Goal: Transaction & Acquisition: Purchase product/service

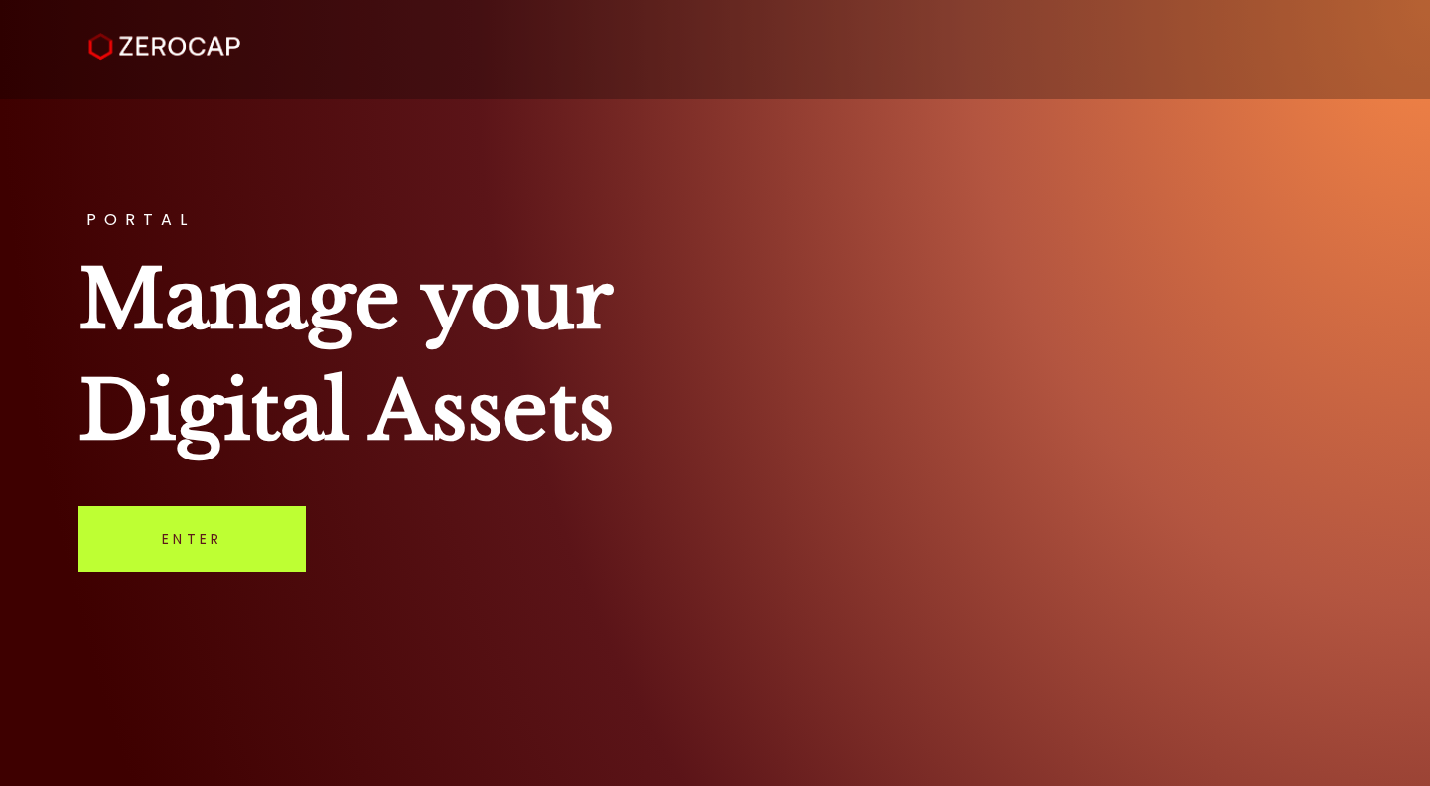
click at [161, 511] on link "Enter" at bounding box center [191, 539] width 227 height 66
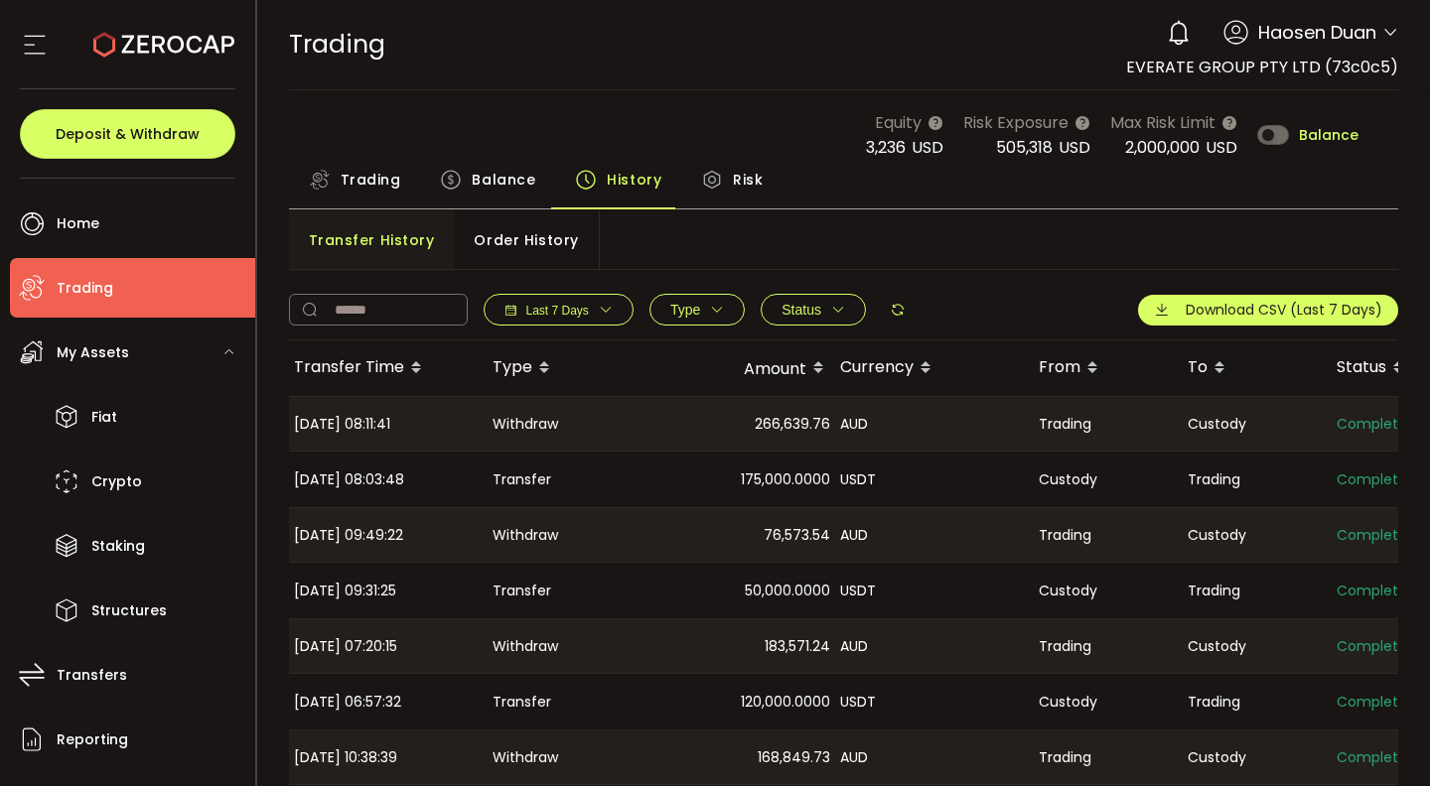
click at [382, 167] on span "Trading" at bounding box center [371, 180] width 61 height 40
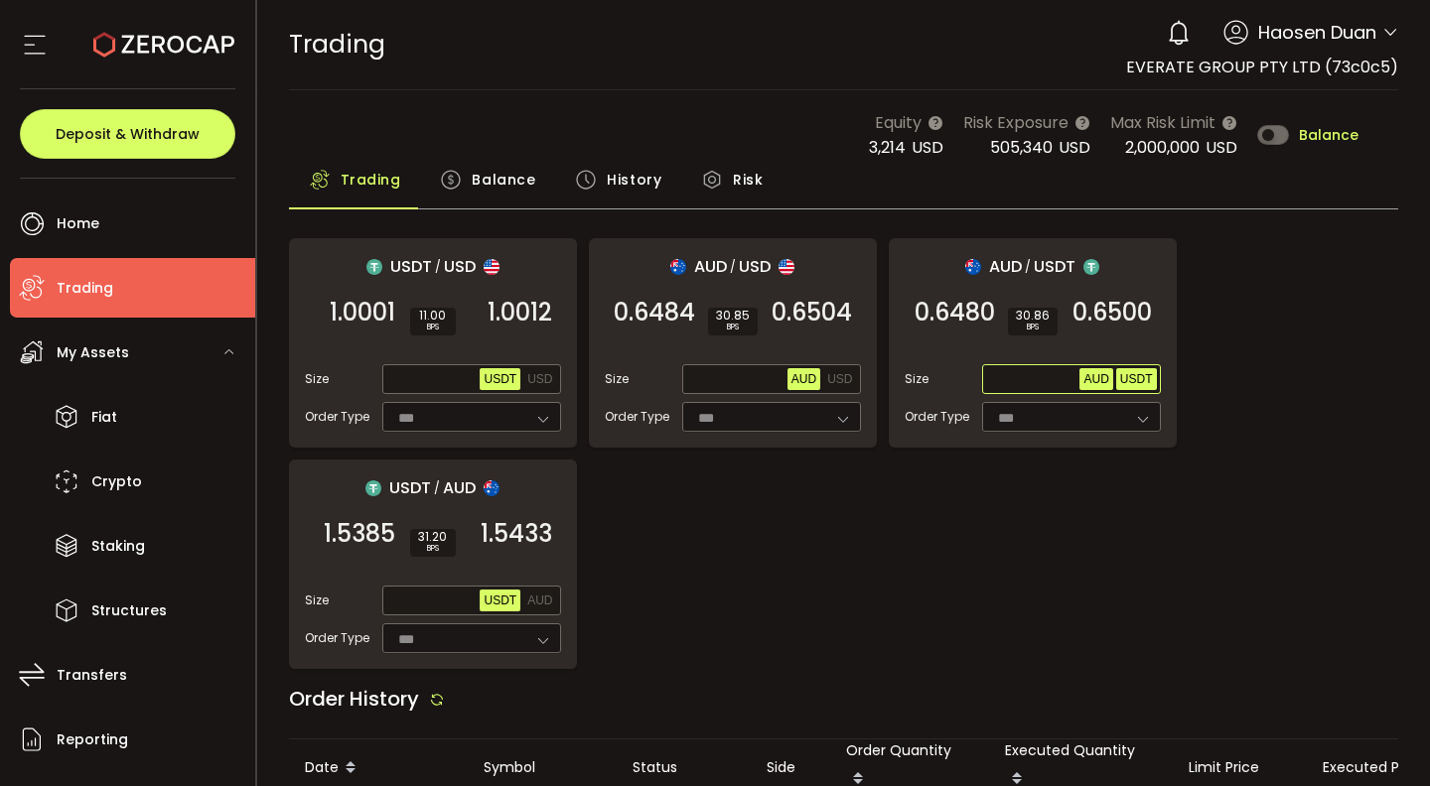
click at [1154, 374] on button "USDT" at bounding box center [1136, 379] width 41 height 22
click at [1007, 375] on input "text" at bounding box center [1033, 380] width 94 height 22
type input "*******"
click at [1093, 308] on span "0.6500" at bounding box center [1111, 313] width 79 height 20
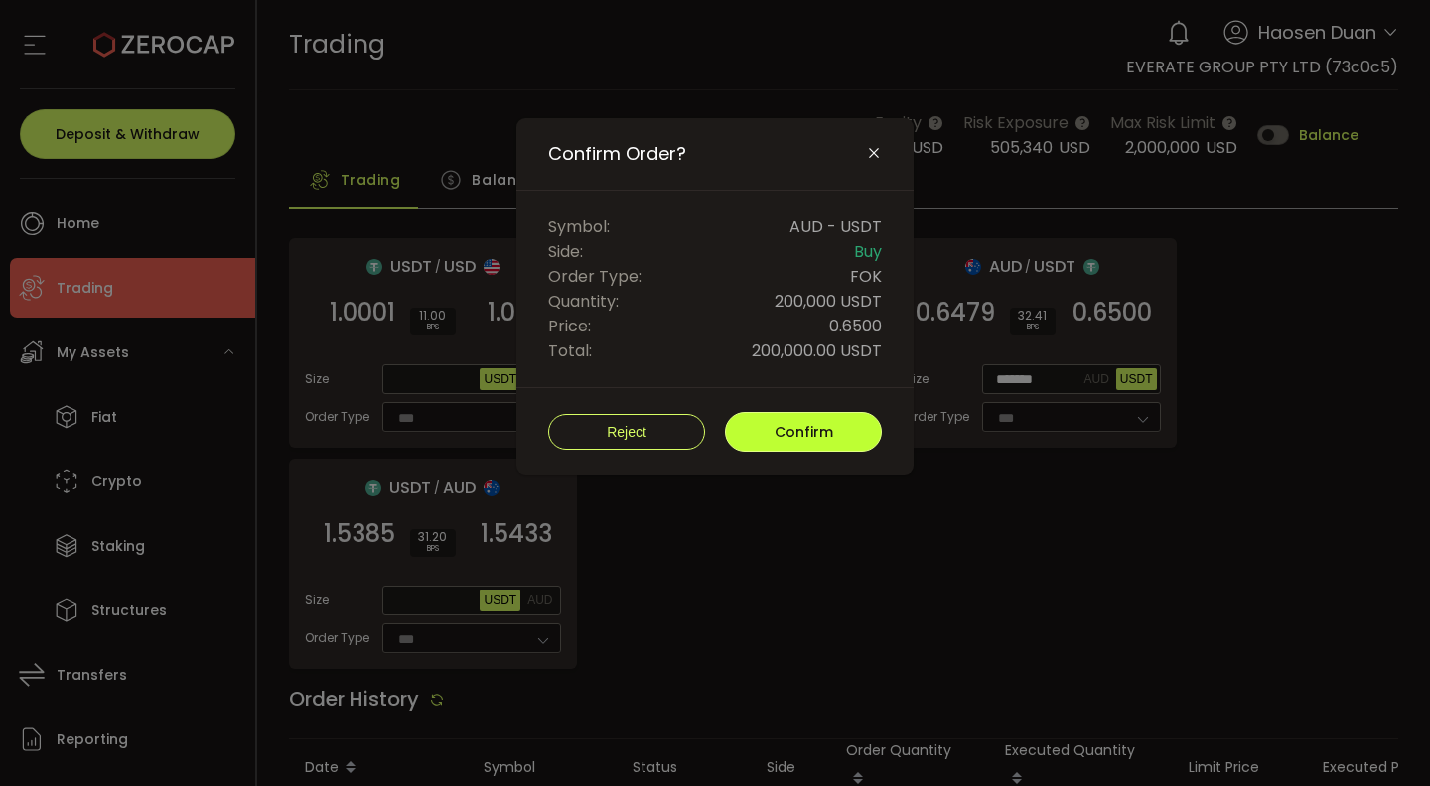
click at [842, 430] on button "Confirm" at bounding box center [803, 432] width 157 height 40
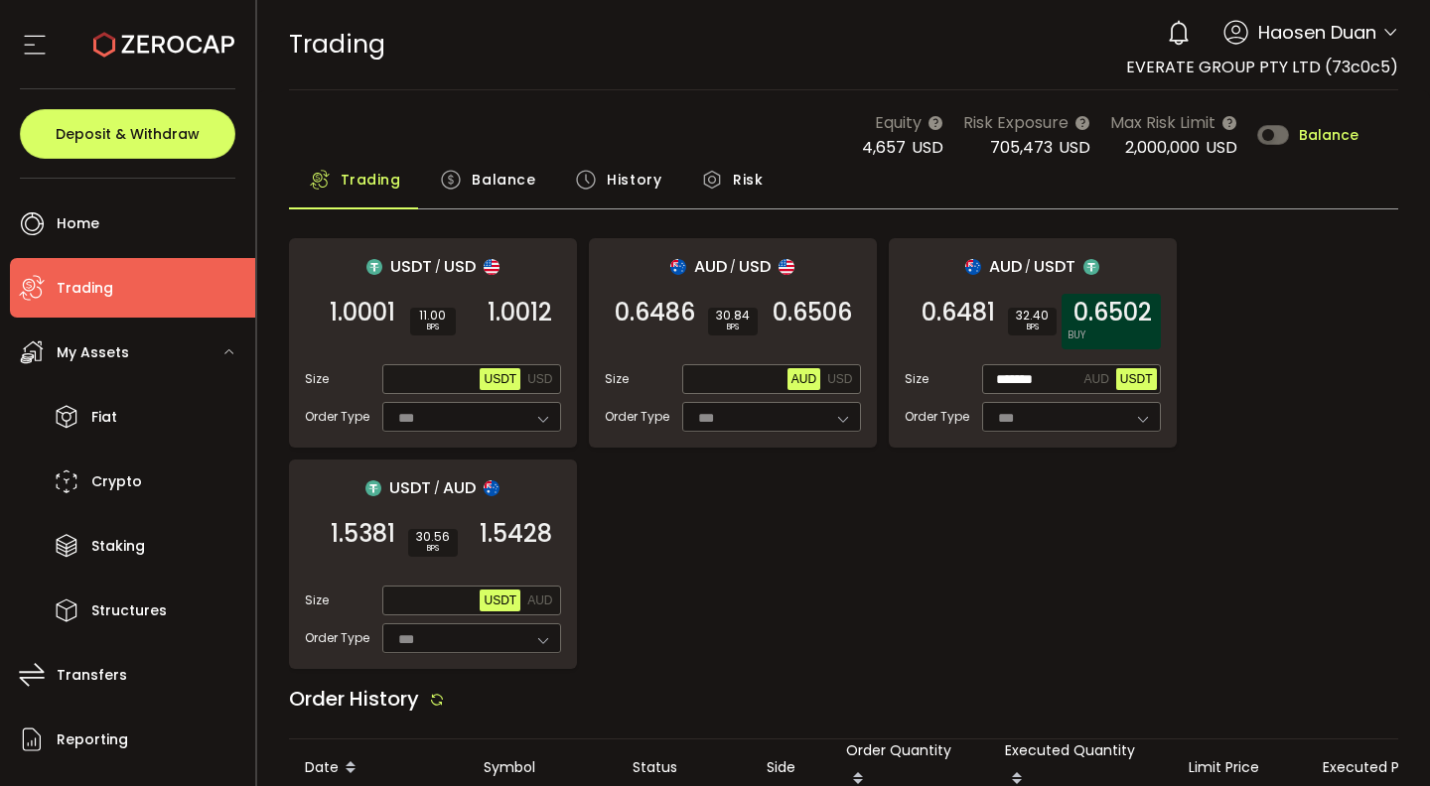
click at [1085, 321] on span "0.6502" at bounding box center [1112, 313] width 78 height 20
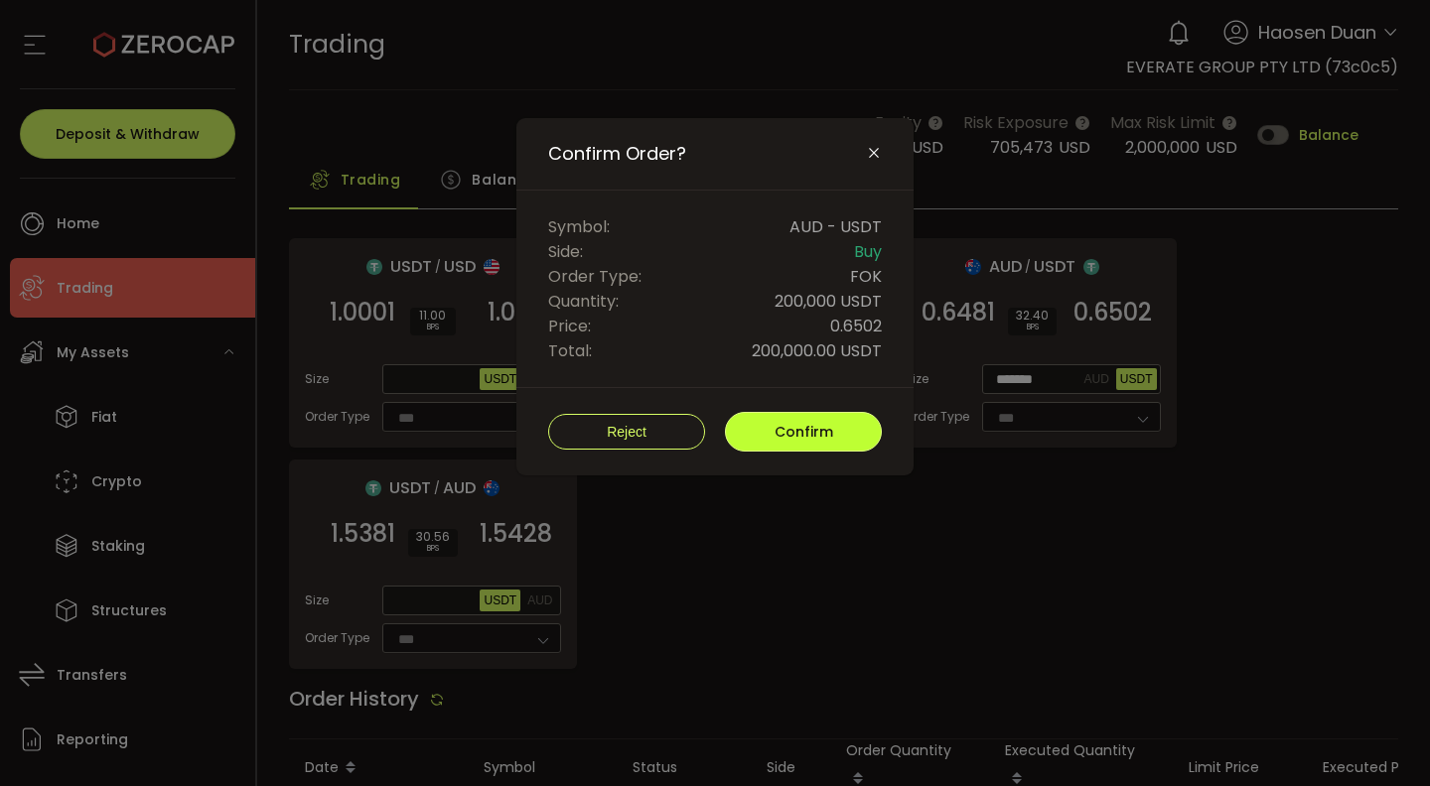
click at [834, 435] on button "Confirm" at bounding box center [803, 432] width 157 height 40
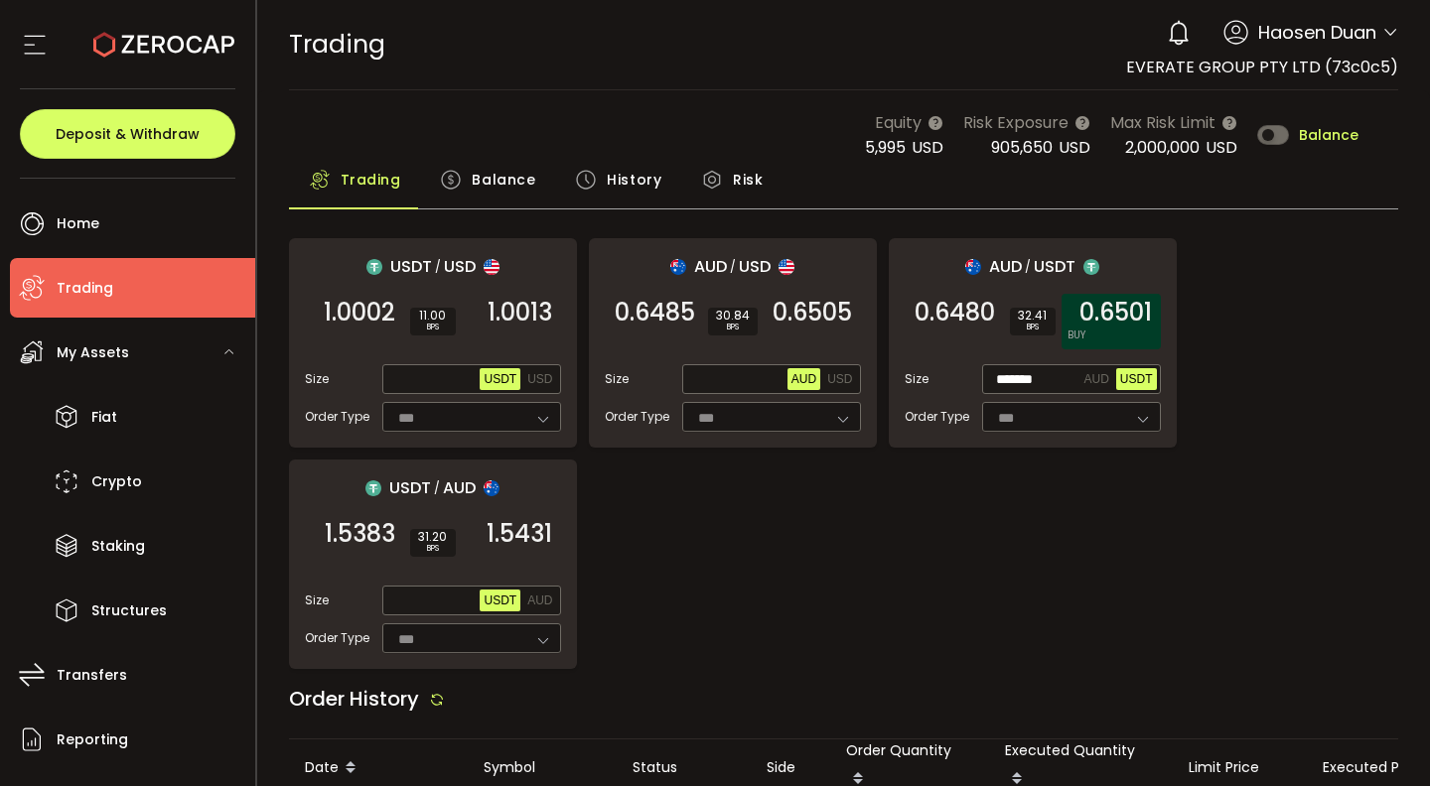
click at [1102, 305] on span "0.6501" at bounding box center [1115, 313] width 72 height 20
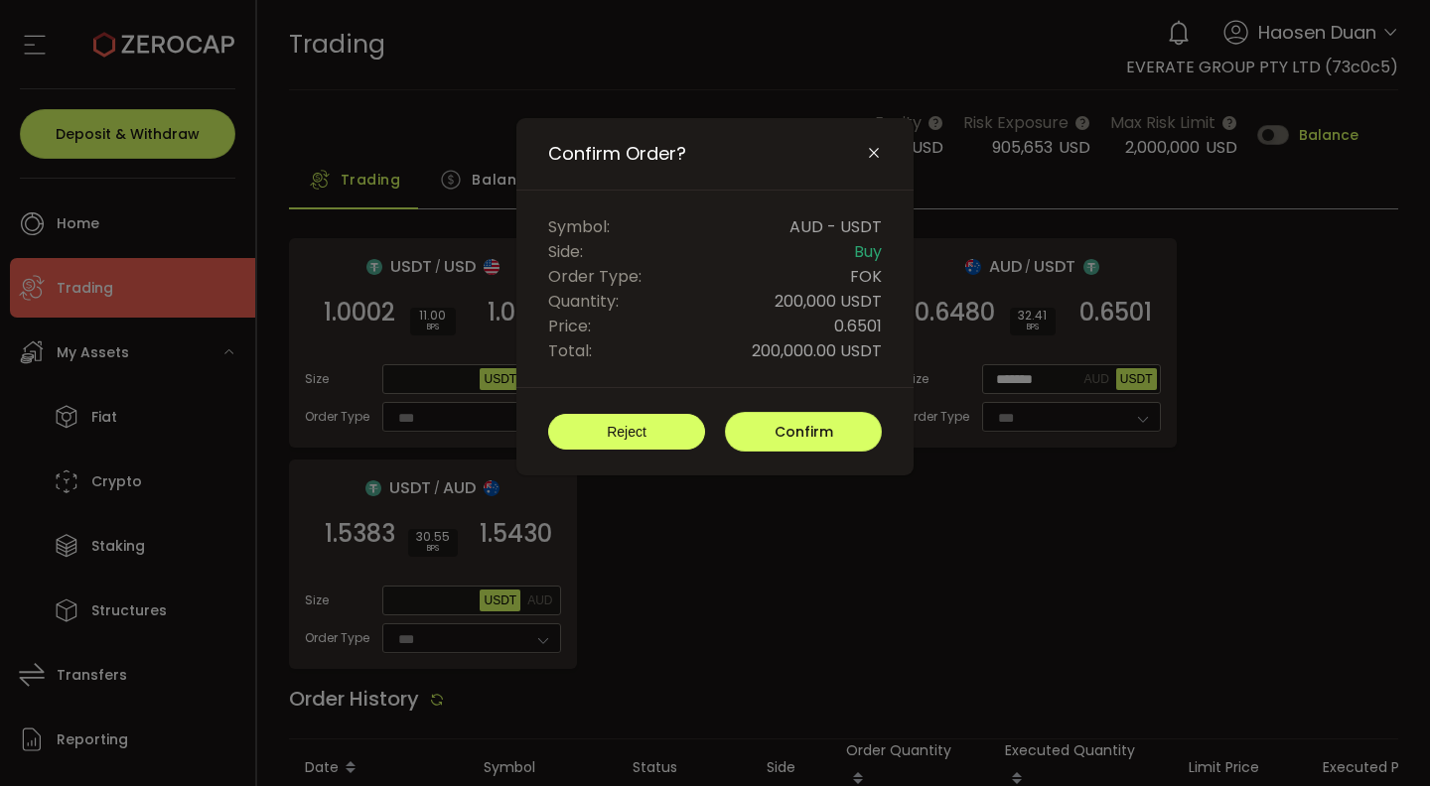
click at [632, 440] on button "Reject" at bounding box center [626, 432] width 157 height 36
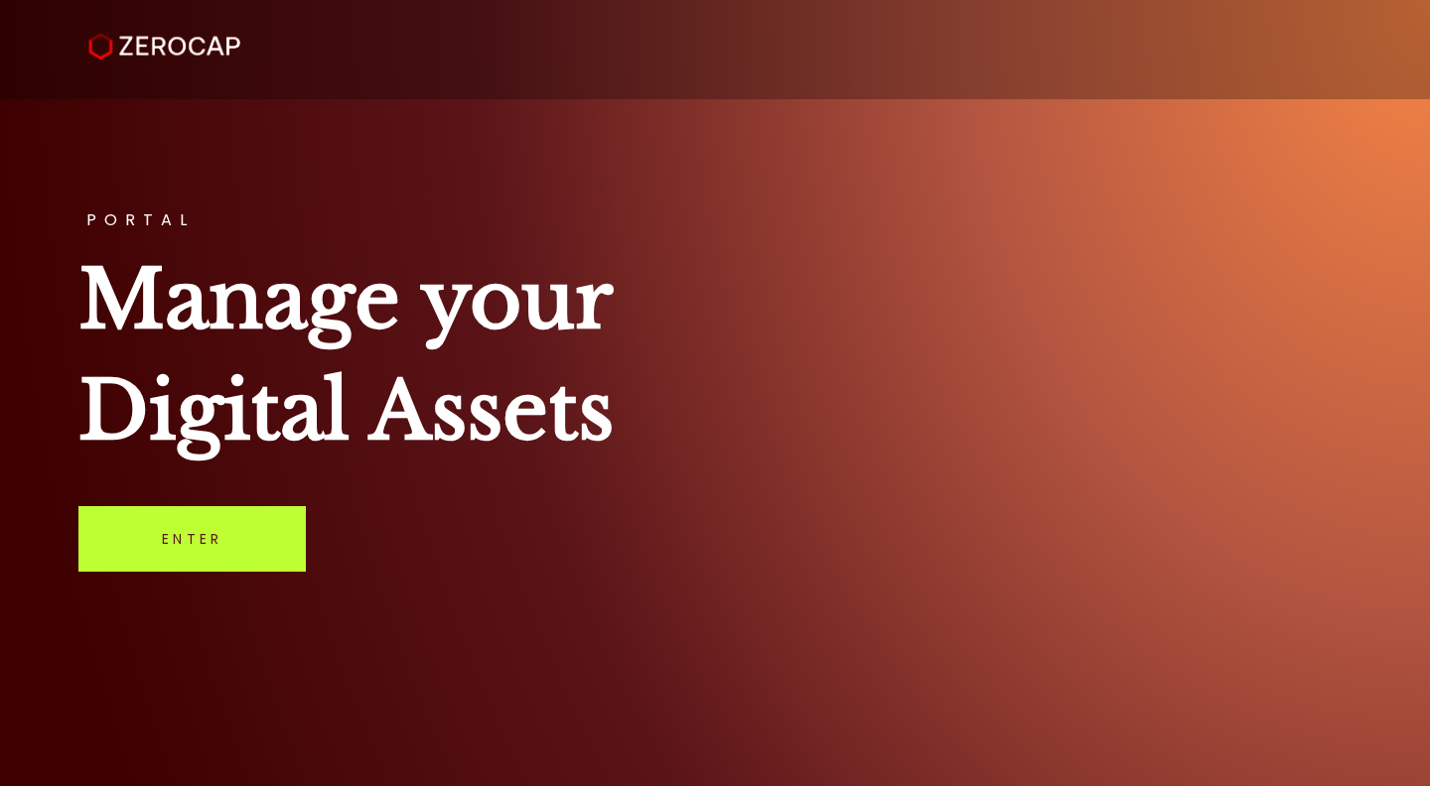
click at [192, 565] on link "Enter" at bounding box center [191, 539] width 227 height 66
